Goal: Navigation & Orientation: Find specific page/section

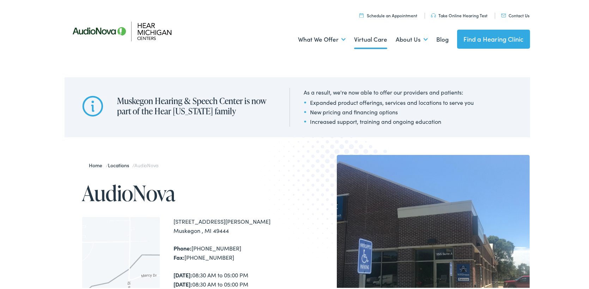
click at [367, 37] on link "Virtual Care" at bounding box center [370, 38] width 33 height 26
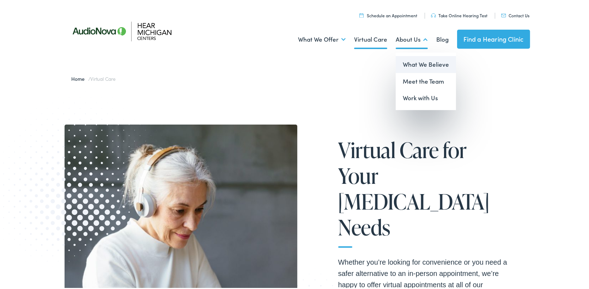
click at [407, 60] on link "What We Believe" at bounding box center [426, 63] width 60 height 17
